Goal: Task Accomplishment & Management: Use online tool/utility

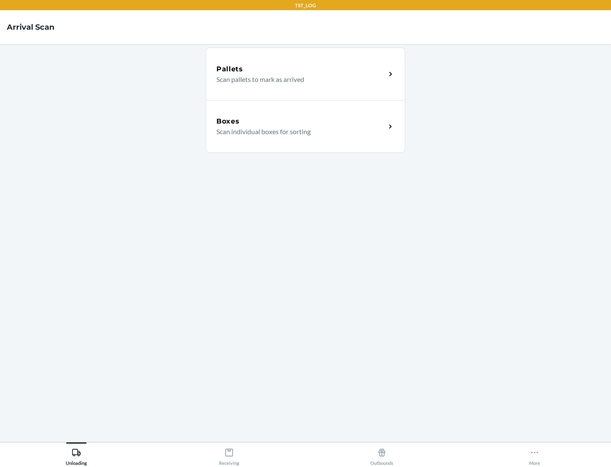
click at [301, 121] on div "Boxes" at bounding box center [300, 121] width 169 height 10
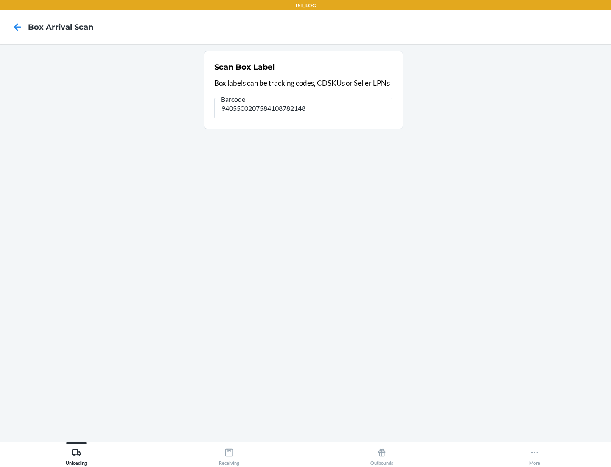
type input "9405500207584108782148"
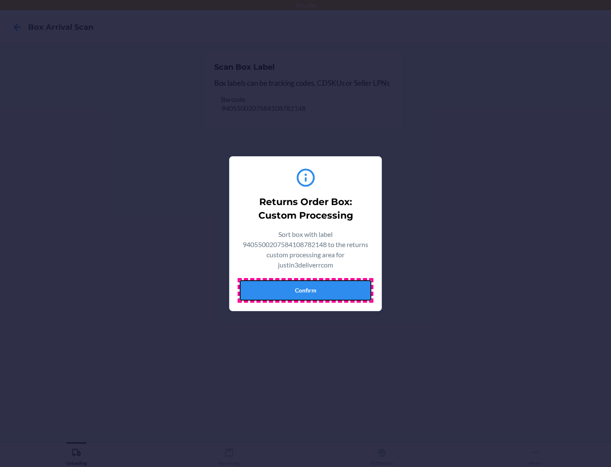
click at [306, 290] on button "Confirm" at bounding box center [306, 290] width 132 height 20
